Goal: Task Accomplishment & Management: Manage account settings

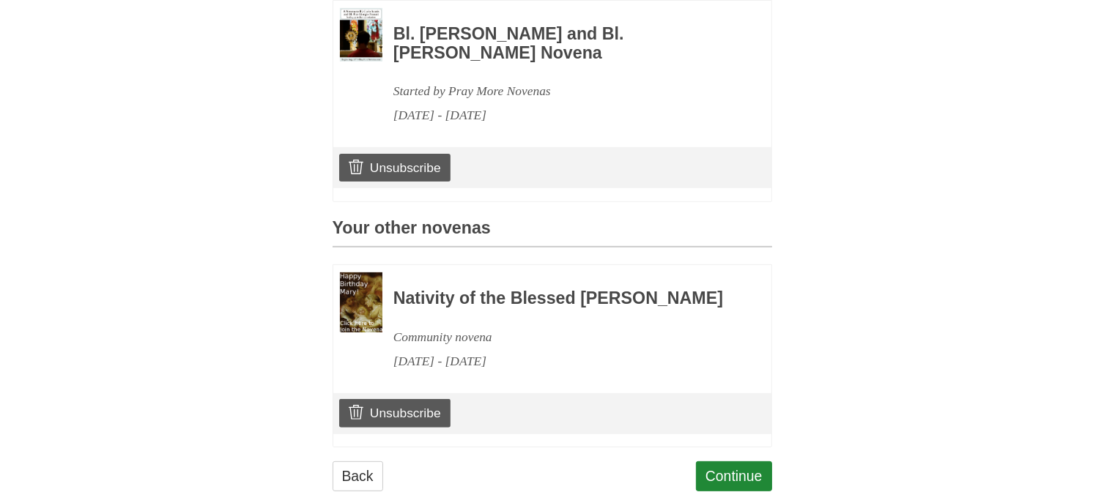
scroll to position [497, 0]
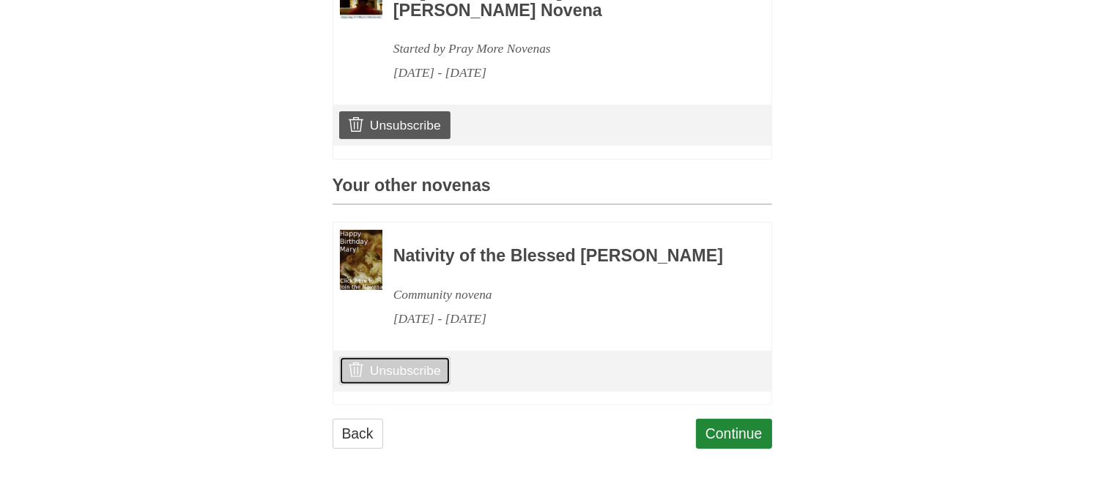
click at [401, 365] on link "Unsubscribe" at bounding box center [394, 371] width 111 height 28
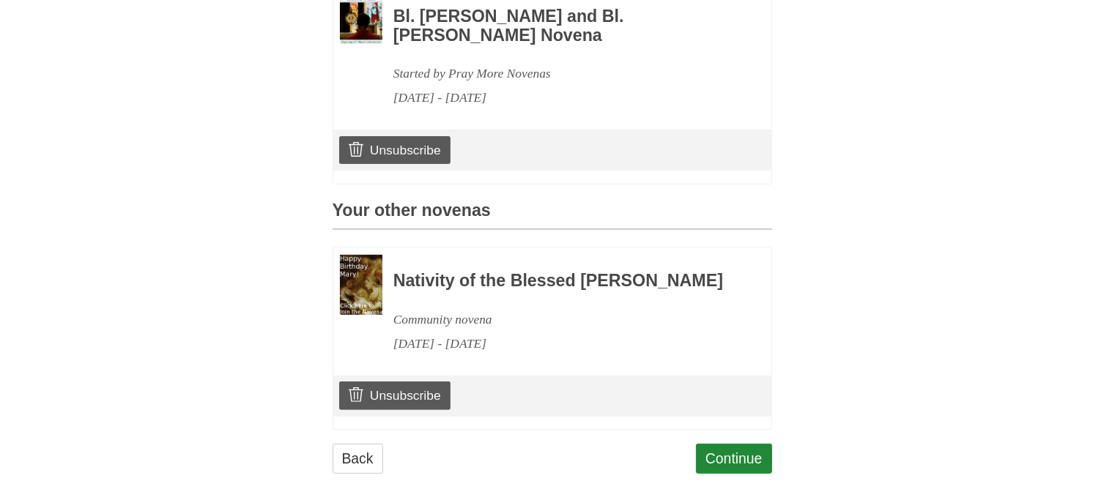
scroll to position [497, 0]
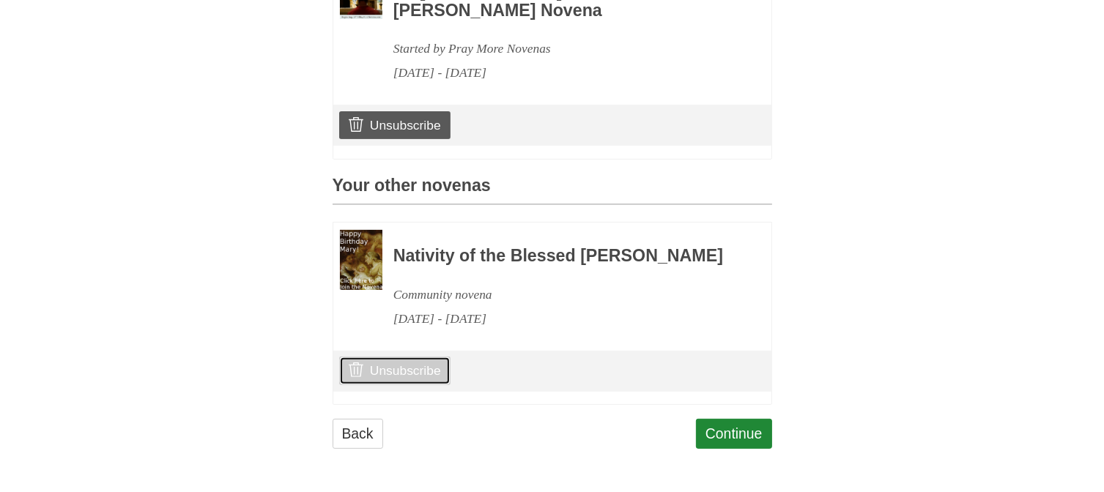
click at [393, 360] on link "Unsubscribe" at bounding box center [394, 371] width 111 height 28
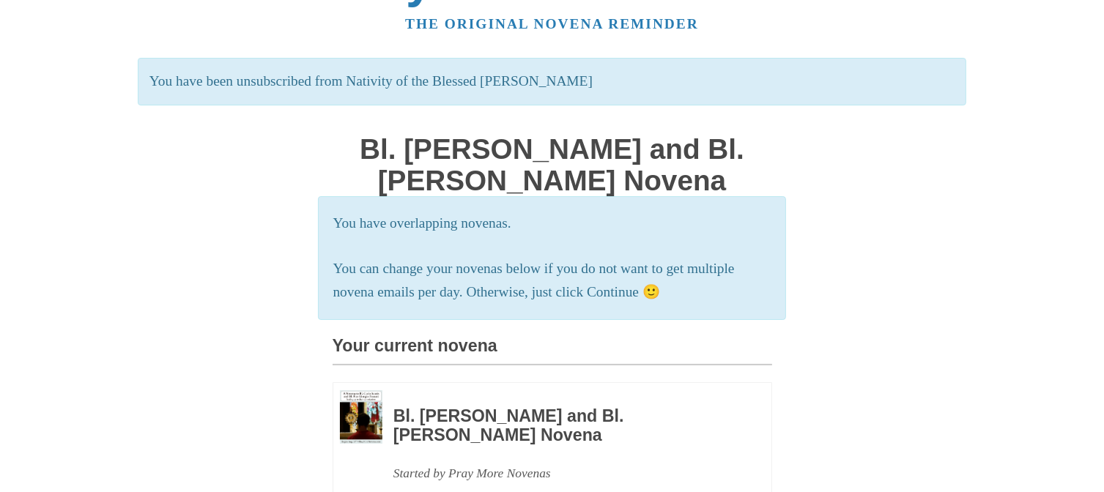
scroll to position [33, 0]
